Goal: Information Seeking & Learning: Check status

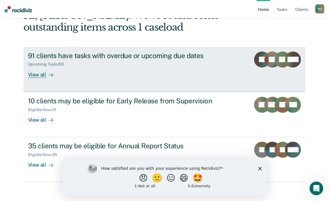
scroll to position [42, 0]
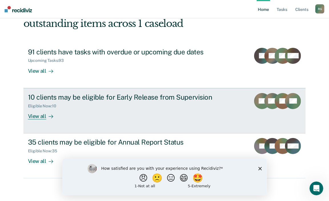
click at [39, 116] on div "View all" at bounding box center [44, 113] width 32 height 11
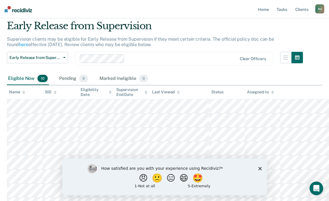
scroll to position [13, 0]
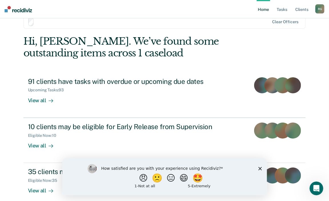
scroll to position [42, 0]
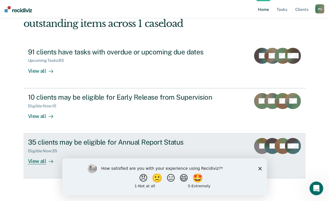
click at [39, 161] on div "View all" at bounding box center [44, 158] width 32 height 11
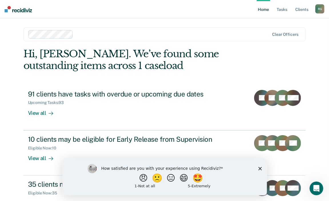
scroll to position [42, 0]
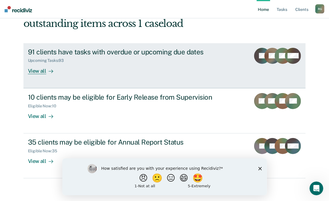
click at [29, 71] on div "View all" at bounding box center [44, 68] width 32 height 11
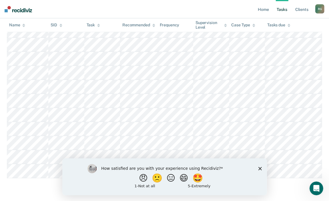
scroll to position [1293, 0]
